Goal: Find specific page/section: Find specific page/section

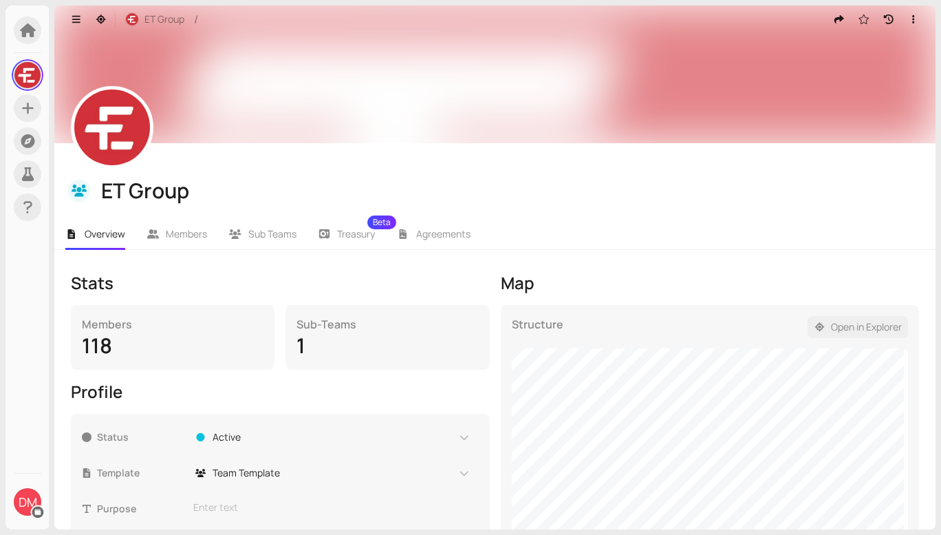
click at [845, 327] on span "Open in Explorer" at bounding box center [866, 326] width 71 height 15
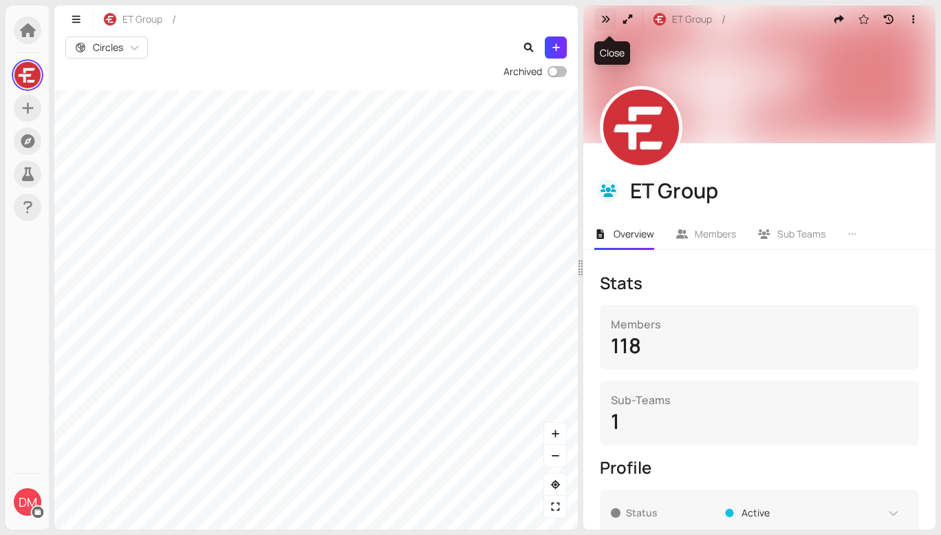
click at [608, 17] on icon "button" at bounding box center [606, 19] width 12 height 10
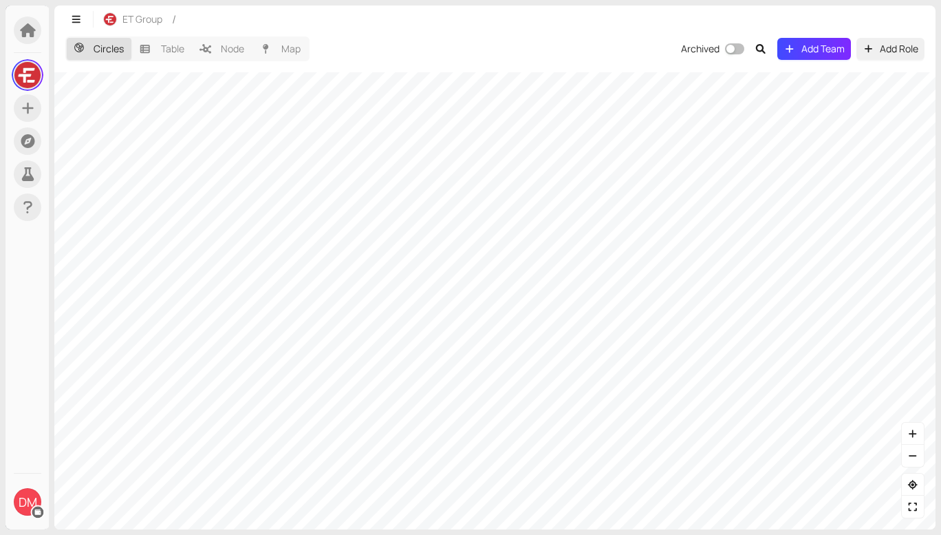
click at [674, 6] on div "ET Group / Circles Table Node Map Archived Add Team Add Role" at bounding box center [494, 268] width 881 height 524
click at [233, 534] on html "DM Search Explore ET Group My Profile My Teams F Fulfillment People & Culture C…" at bounding box center [470, 267] width 941 height 535
